Goal: Task Accomplishment & Management: Use online tool/utility

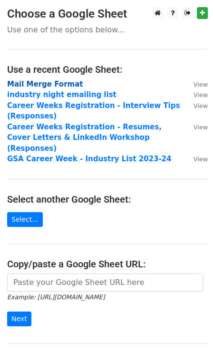
click at [58, 85] on strong "Mail Merge Format" at bounding box center [45, 84] width 76 height 9
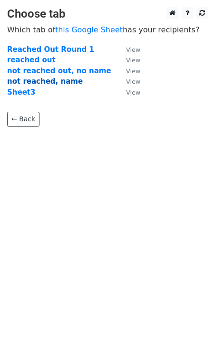
click at [51, 81] on strong "not reached, name" at bounding box center [45, 81] width 76 height 9
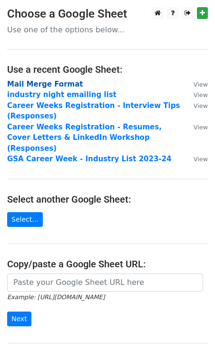
click at [55, 81] on strong "Mail Merge Format" at bounding box center [45, 84] width 76 height 9
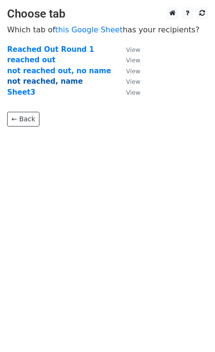
click at [37, 84] on strong "not reached, name" at bounding box center [45, 81] width 76 height 9
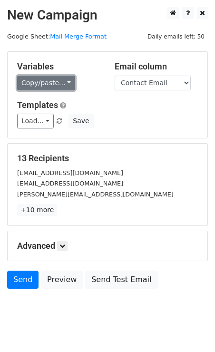
click at [45, 82] on link "Copy/paste..." at bounding box center [46, 83] width 58 height 15
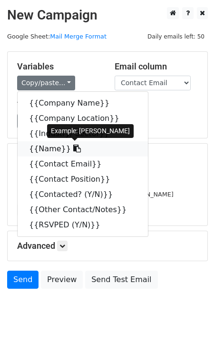
click at [47, 151] on link "{{Name}}" at bounding box center [83, 148] width 130 height 15
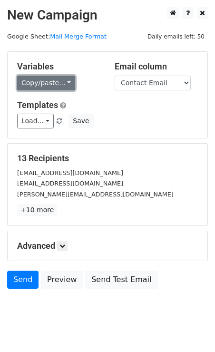
click at [53, 79] on link "Copy/paste..." at bounding box center [46, 83] width 58 height 15
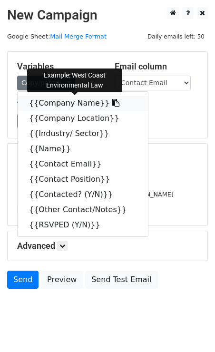
click at [50, 106] on link "{{Company Name}}" at bounding box center [83, 103] width 130 height 15
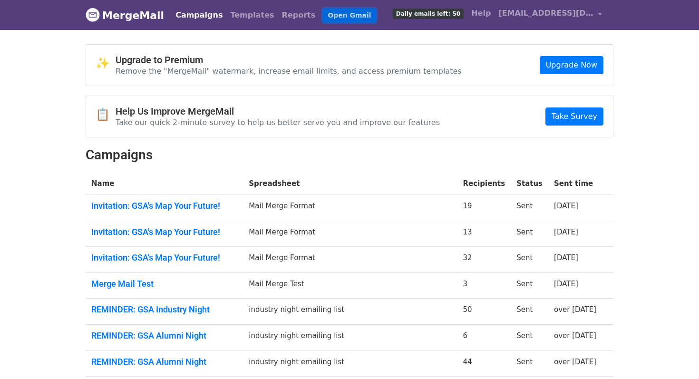
click at [323, 15] on link "Open Gmail" at bounding box center [349, 16] width 53 height 14
